Goal: Task Accomplishment & Management: Use online tool/utility

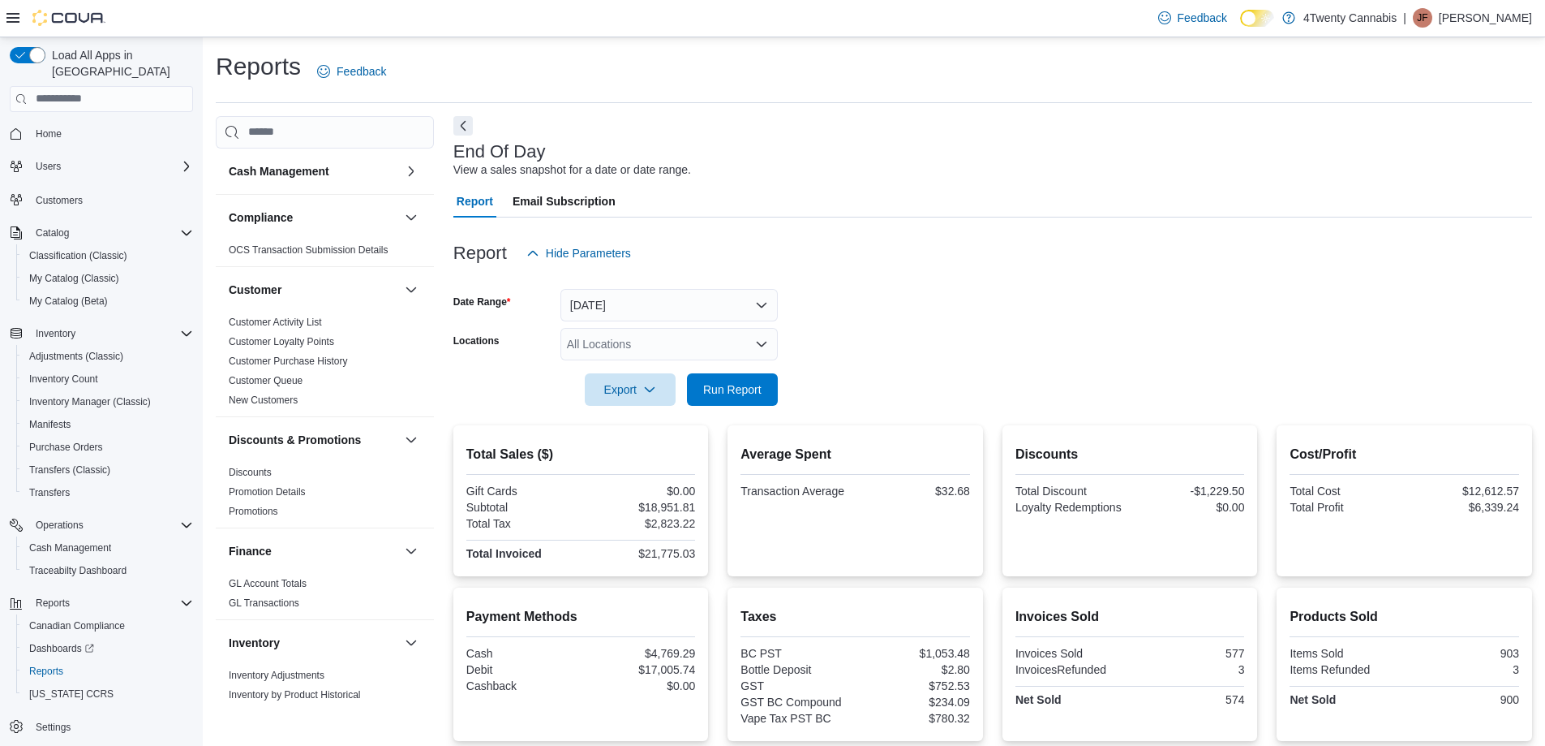
scroll to position [496, 0]
click at [649, 346] on div "All Locations" at bounding box center [669, 344] width 217 height 32
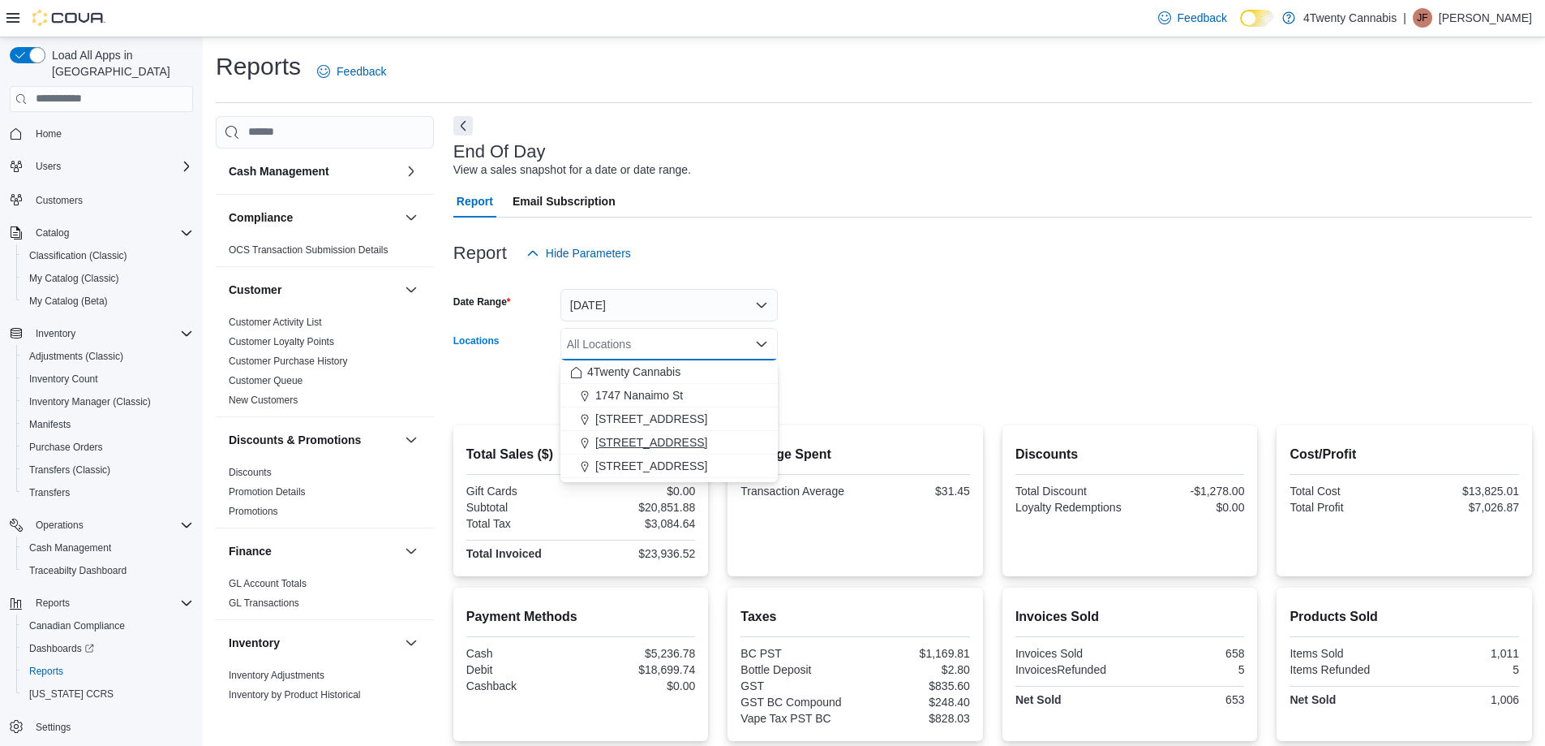
click at [668, 435] on span "3441 Kingsway Ave" at bounding box center [651, 442] width 112 height 16
click at [857, 331] on form "Date Range Today Locations 3441 Kingsway Ave Combo box. Selected. 3441 Kingsway…" at bounding box center [992, 337] width 1079 height 136
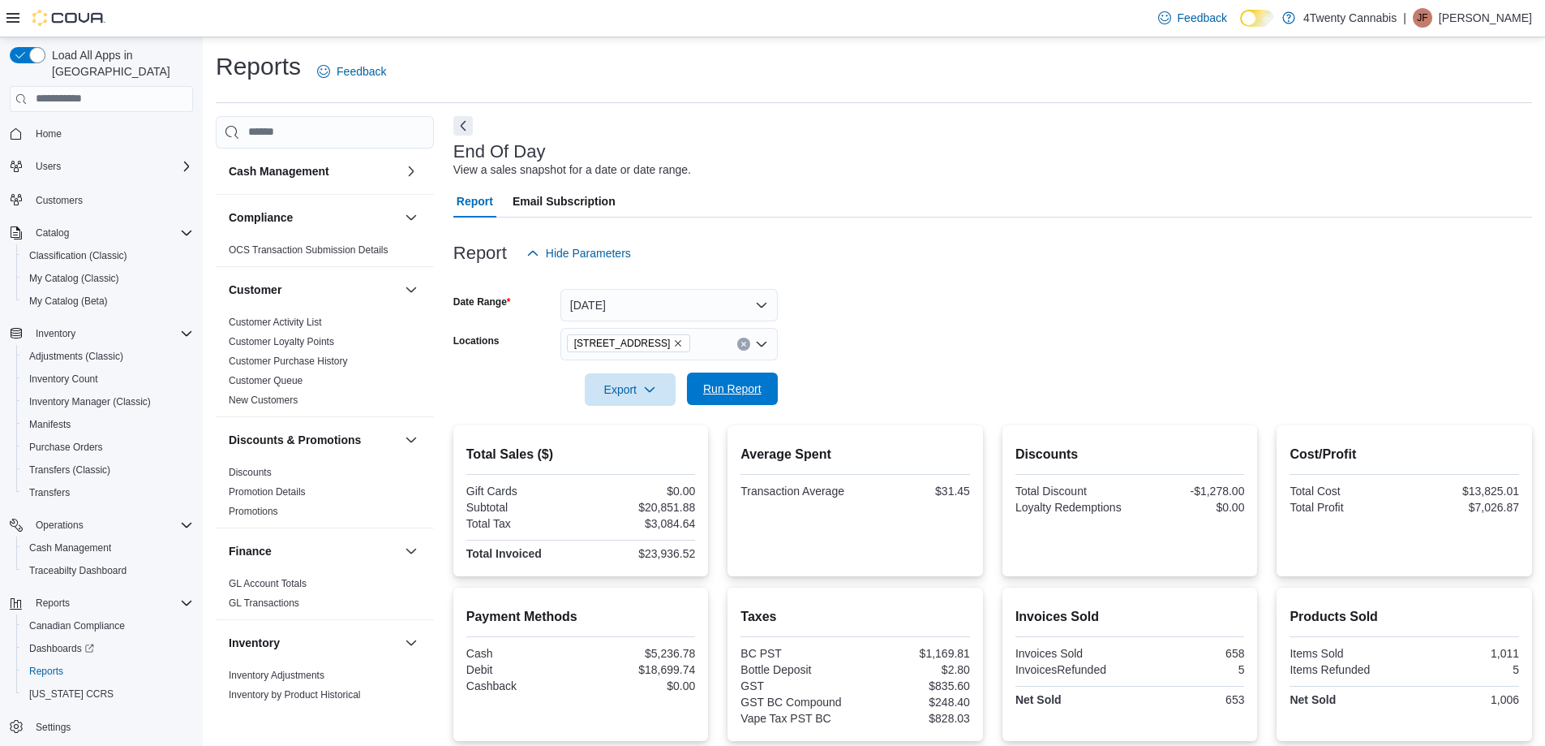
click at [742, 382] on span "Run Report" at bounding box center [732, 388] width 58 height 16
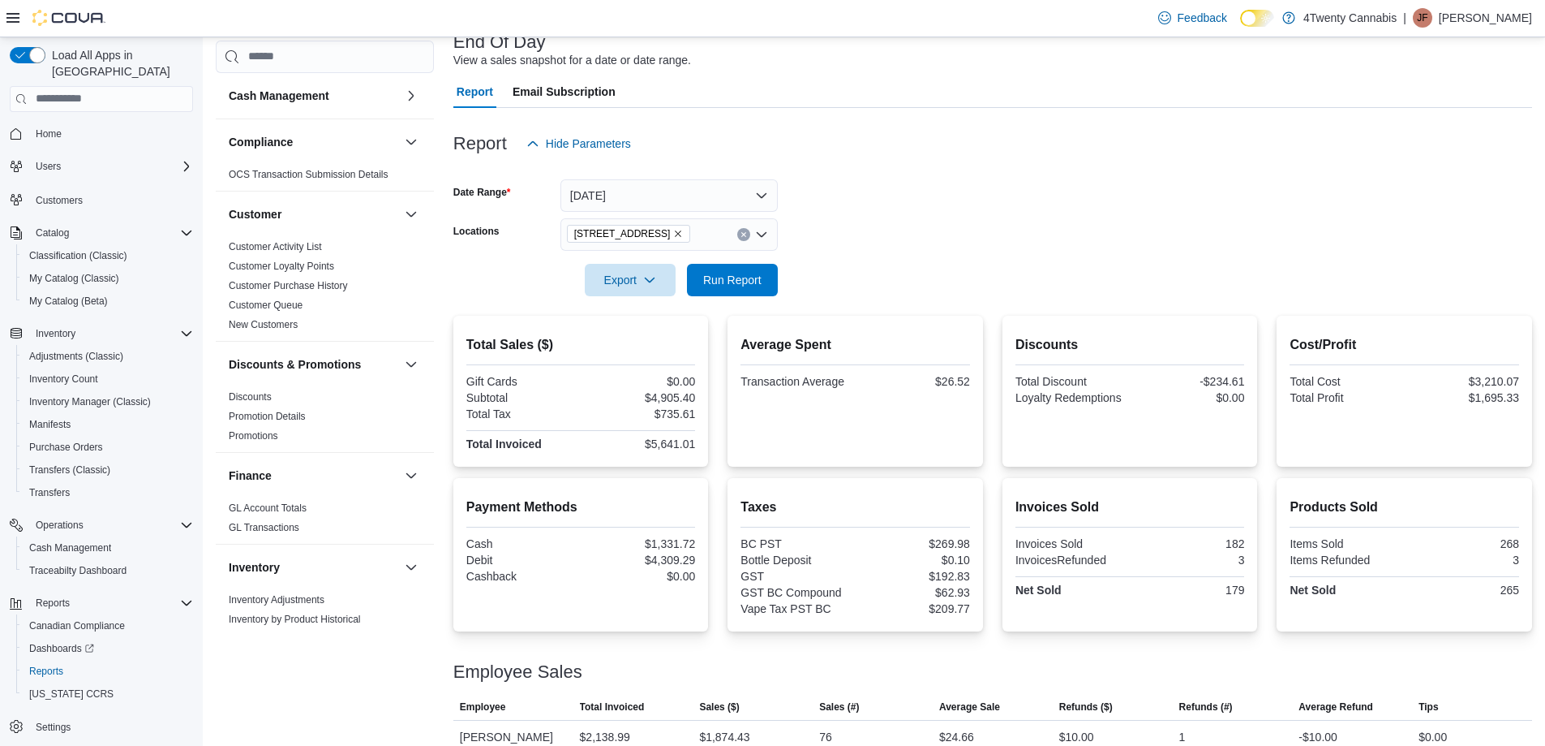
scroll to position [230, 0]
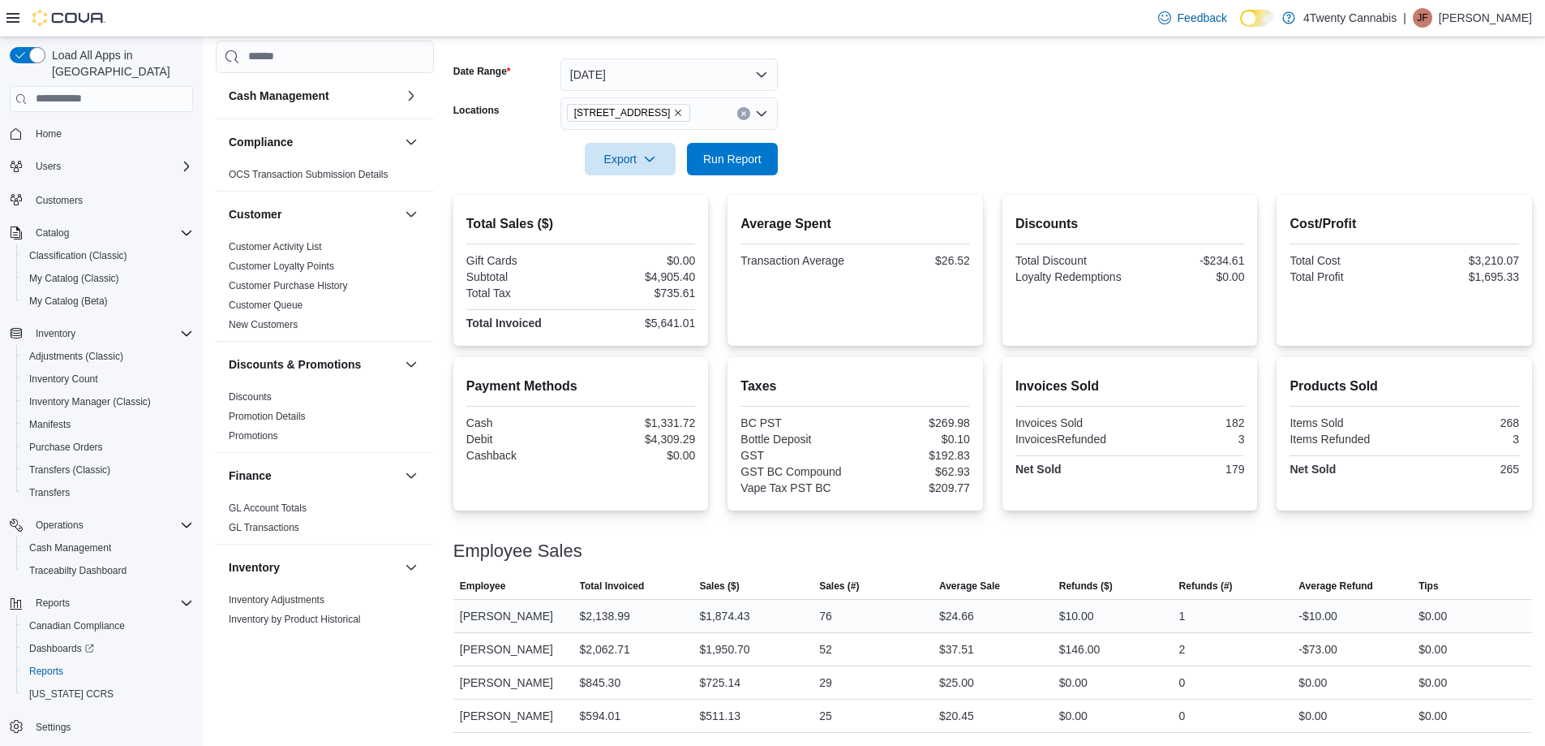
click at [832, 610] on div "76" at bounding box center [825, 615] width 13 height 19
click at [877, 639] on div "52" at bounding box center [873, 649] width 120 height 32
click at [724, 168] on span "Run Report" at bounding box center [732, 158] width 71 height 32
